Goal: Answer question/provide support

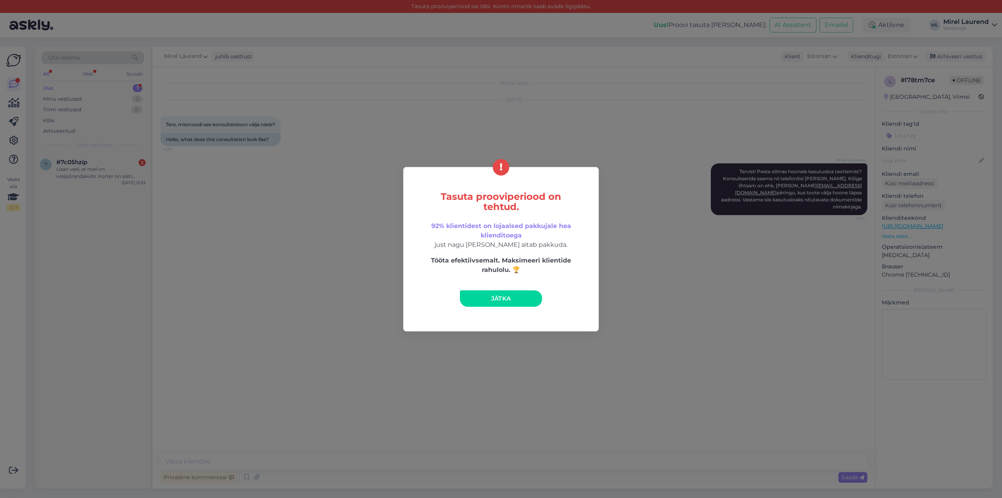
click at [513, 299] on link "Jätka" at bounding box center [501, 298] width 82 height 16
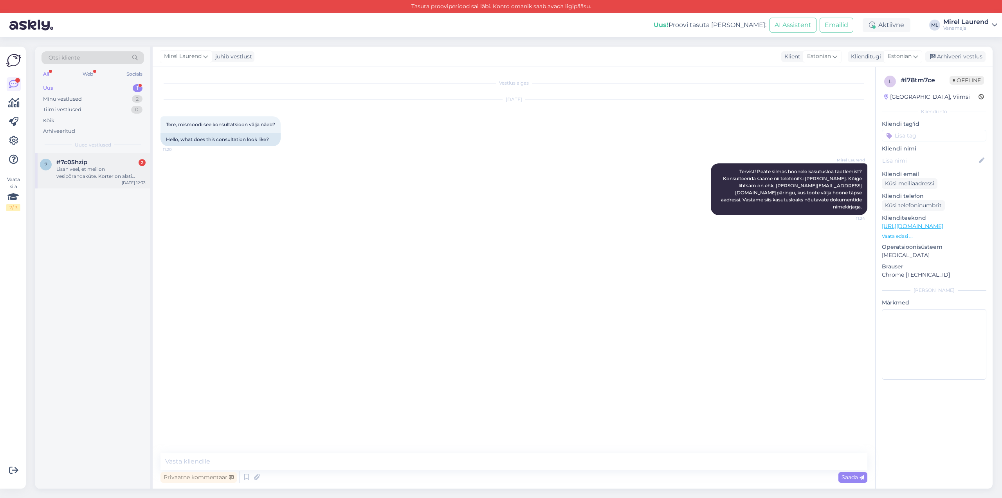
click at [111, 171] on div "Lisan veel, et meil on vesipõrandaküte. Korter on alati [PERSON_NAME] põrandad …" at bounding box center [100, 173] width 89 height 14
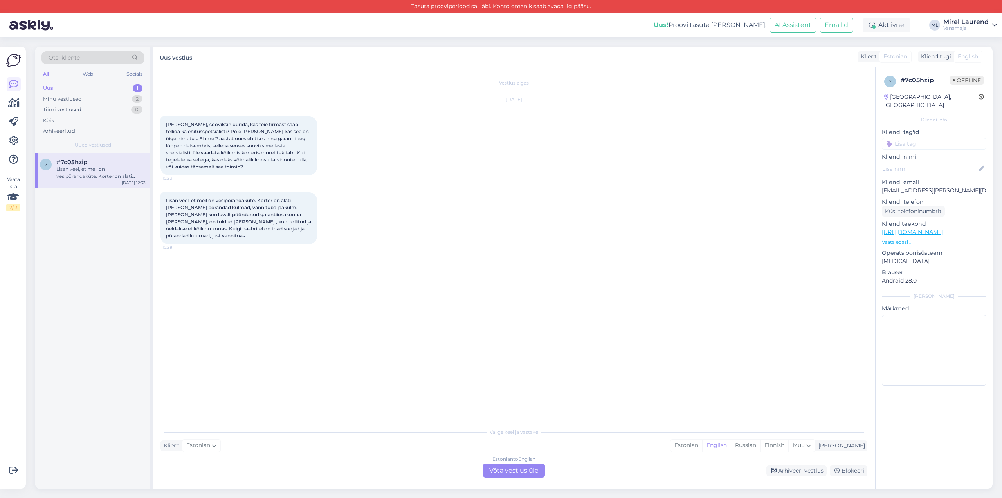
click at [448, 304] on div "Vestlus algas [DATE] Tere, sooviksin uurida, kas teie firmast saab tellida ka e…" at bounding box center [517, 246] width 714 height 342
click at [518, 472] on div "Estonian to English Võta vestlus üle" at bounding box center [514, 470] width 62 height 14
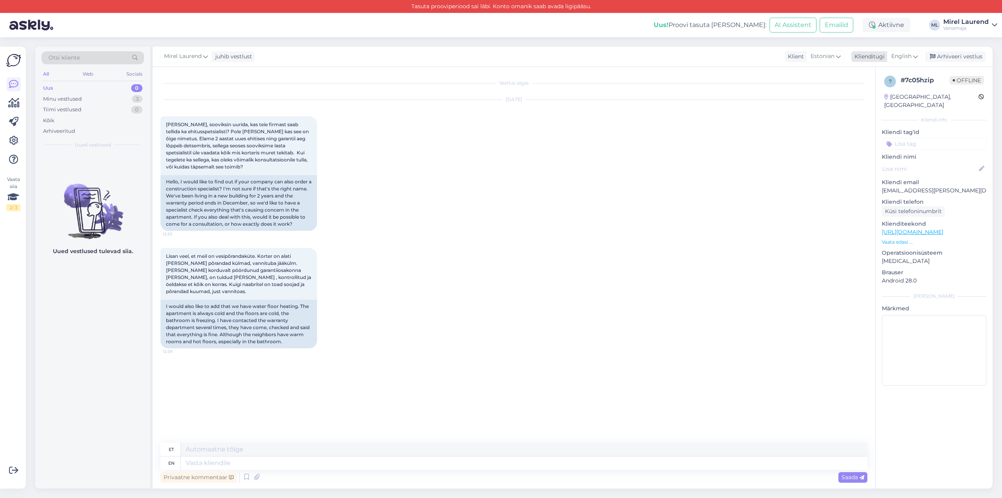
click at [906, 54] on span "English" at bounding box center [901, 56] width 20 height 9
click at [871, 102] on link "Estonian" at bounding box center [887, 100] width 86 height 13
click at [268, 460] on textarea at bounding box center [513, 461] width 707 height 16
paste textarea "Ehituskaitse Büroo [URL][DOMAIN_NAME] või GECC Projekt [URL][DOMAIN_NAME]."
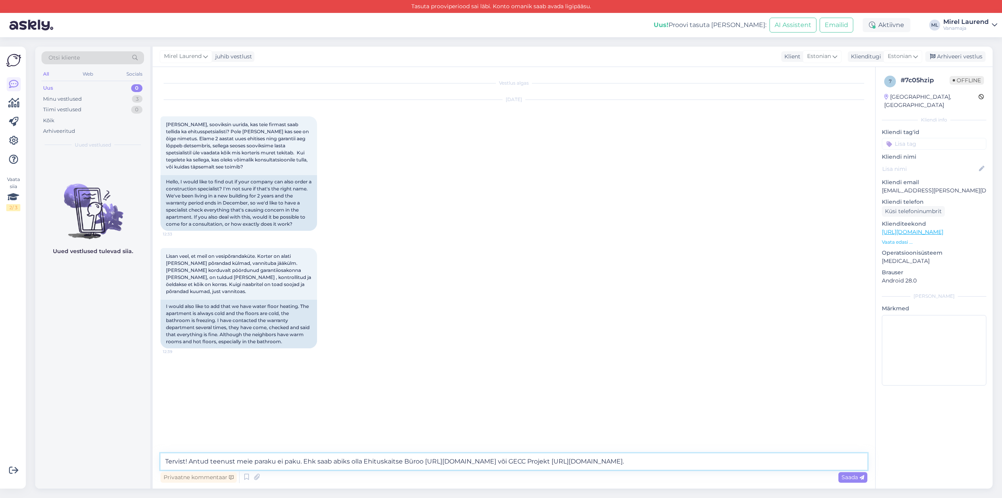
click at [639, 462] on textarea "Tervist! Antud teenust meie paraku ei paku. Ehk saab abiks olla Ehituskaitse Bü…" at bounding box center [513, 461] width 707 height 16
type textarea "Tervist! Antud teenust meie paraku ei paku. Ehk saab abiks olla Ehituskaitse Bü…"
click at [856, 478] on span "Saada" at bounding box center [853, 476] width 23 height 7
